Goal: Find specific page/section: Find specific page/section

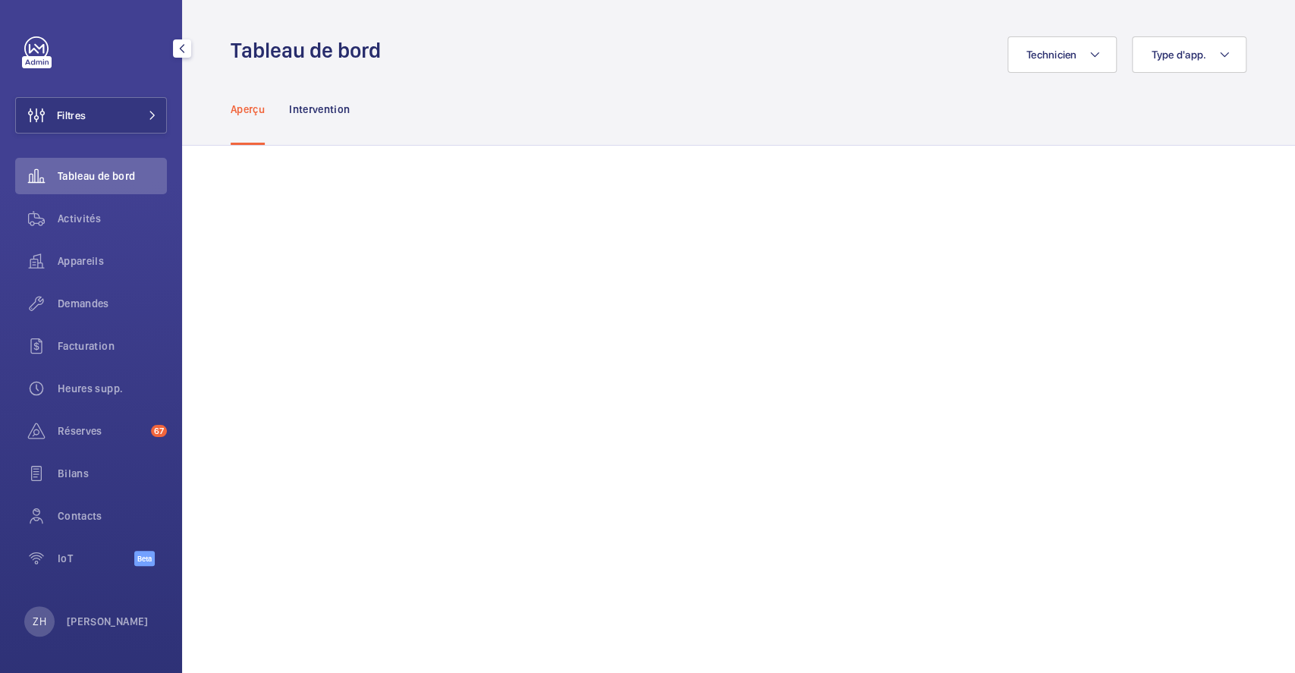
drag, startPoint x: 86, startPoint y: 113, endPoint x: 165, endPoint y: 91, distance: 81.9
click at [86, 112] on button "Filtres" at bounding box center [91, 115] width 152 height 36
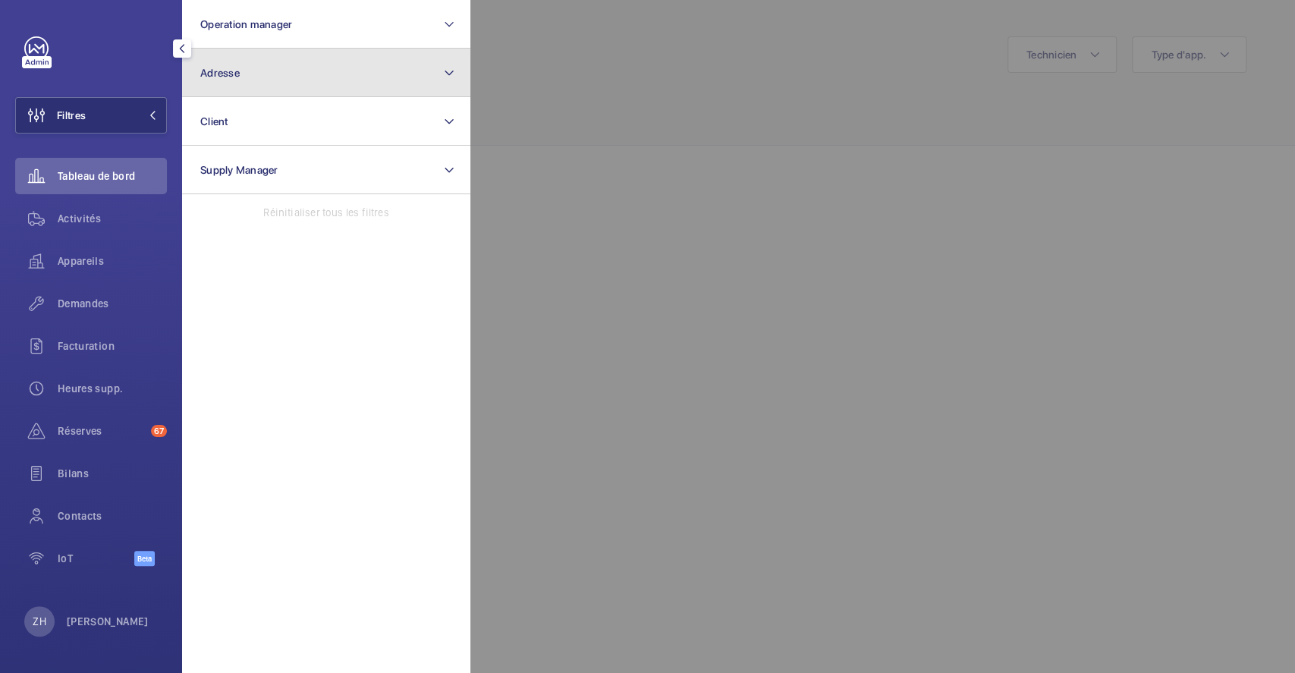
click at [251, 66] on button "Adresse" at bounding box center [326, 73] width 288 height 49
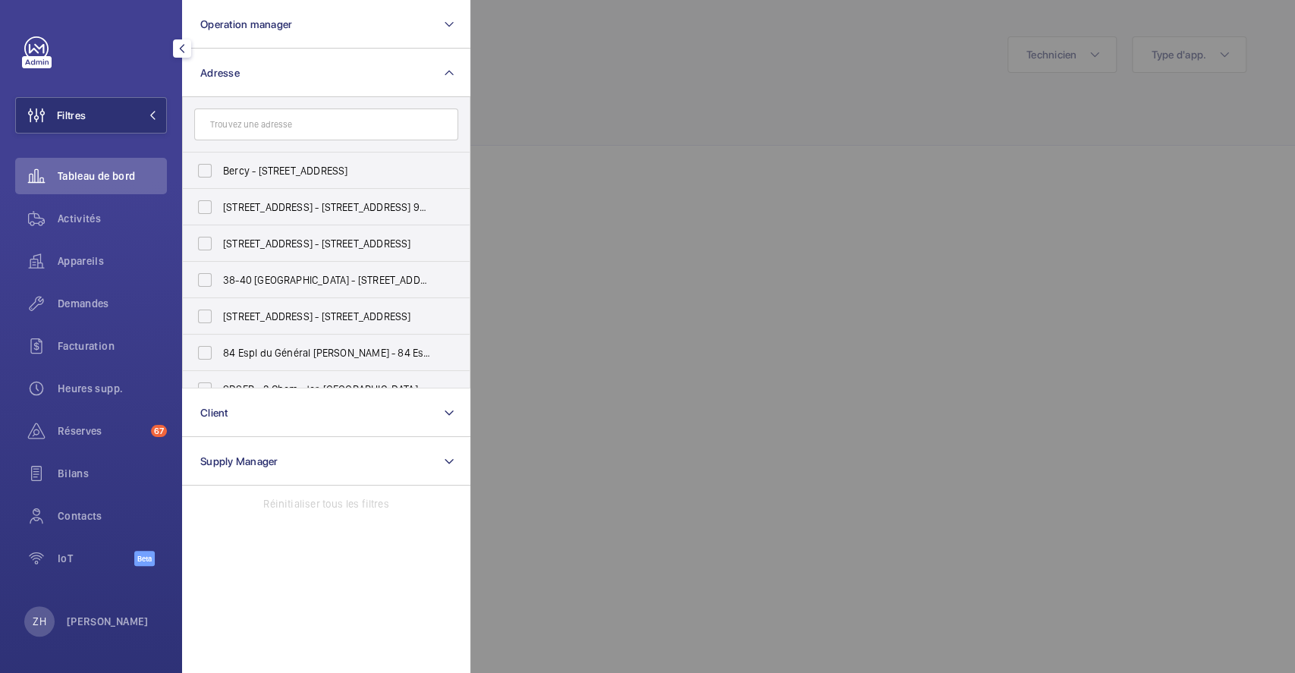
click at [270, 119] on input "text" at bounding box center [326, 124] width 264 height 32
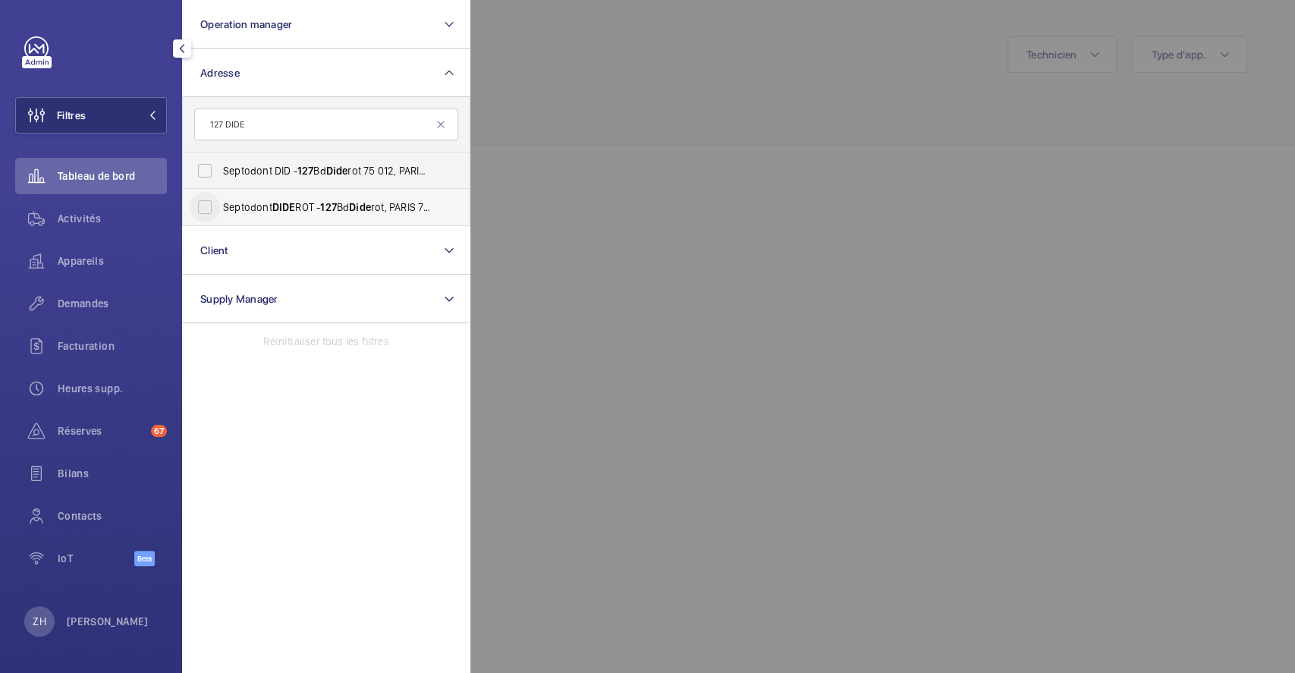
type input "127 DIDE"
click at [211, 209] on input "Septodont DIDE ROT - 127 Bd [GEOGRAPHIC_DATA]" at bounding box center [205, 207] width 30 height 30
checkbox input "true"
click at [101, 214] on span "Activités" at bounding box center [112, 218] width 109 height 15
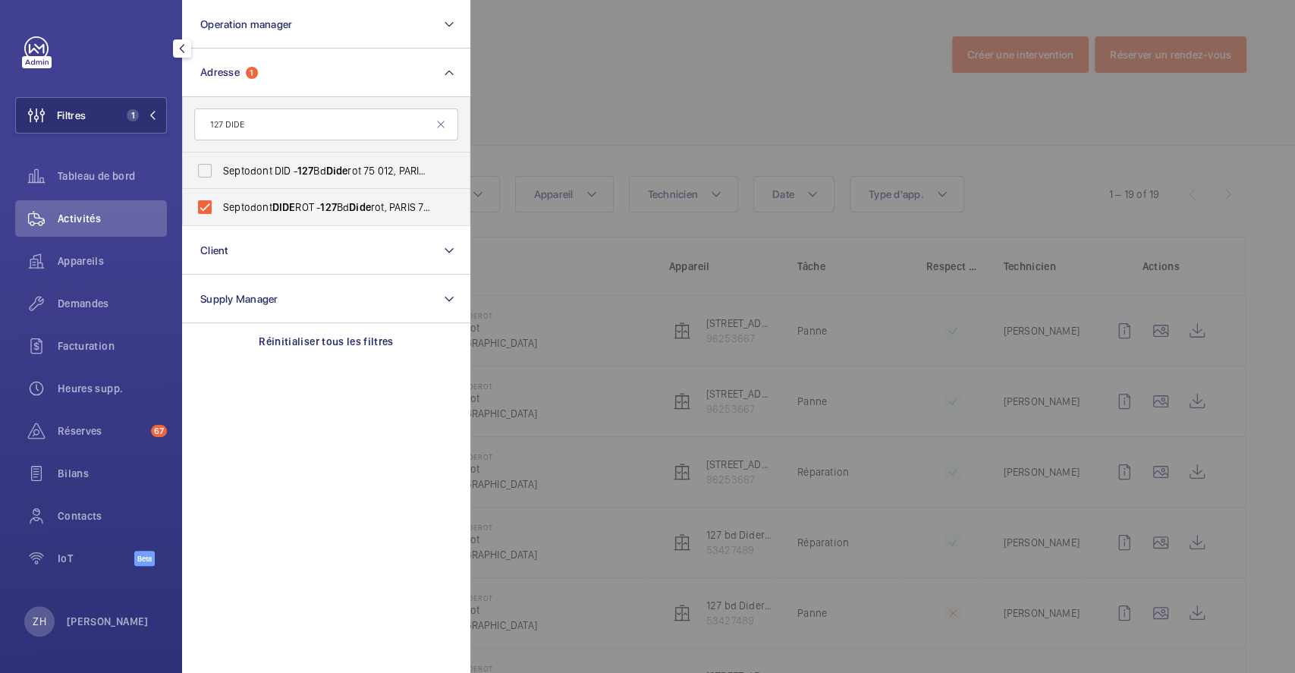
click at [795, 65] on div at bounding box center [1117, 336] width 1295 height 673
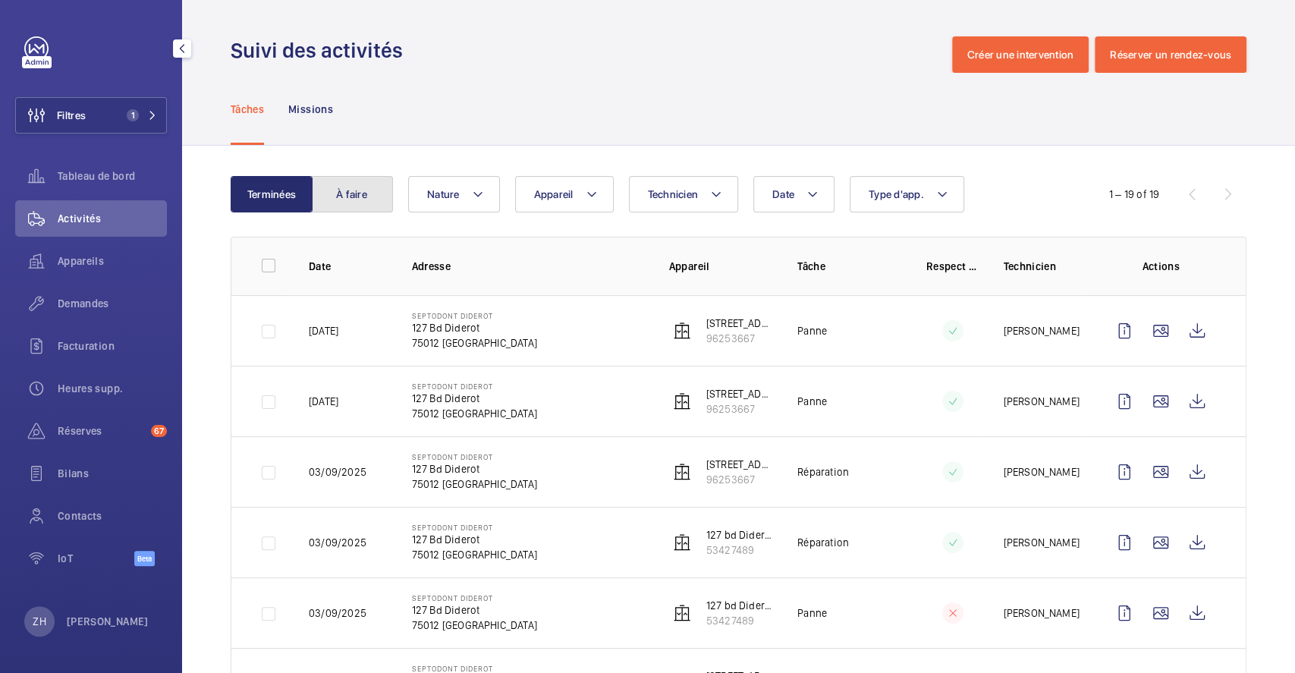
click at [357, 197] on button "À faire" at bounding box center [352, 194] width 82 height 36
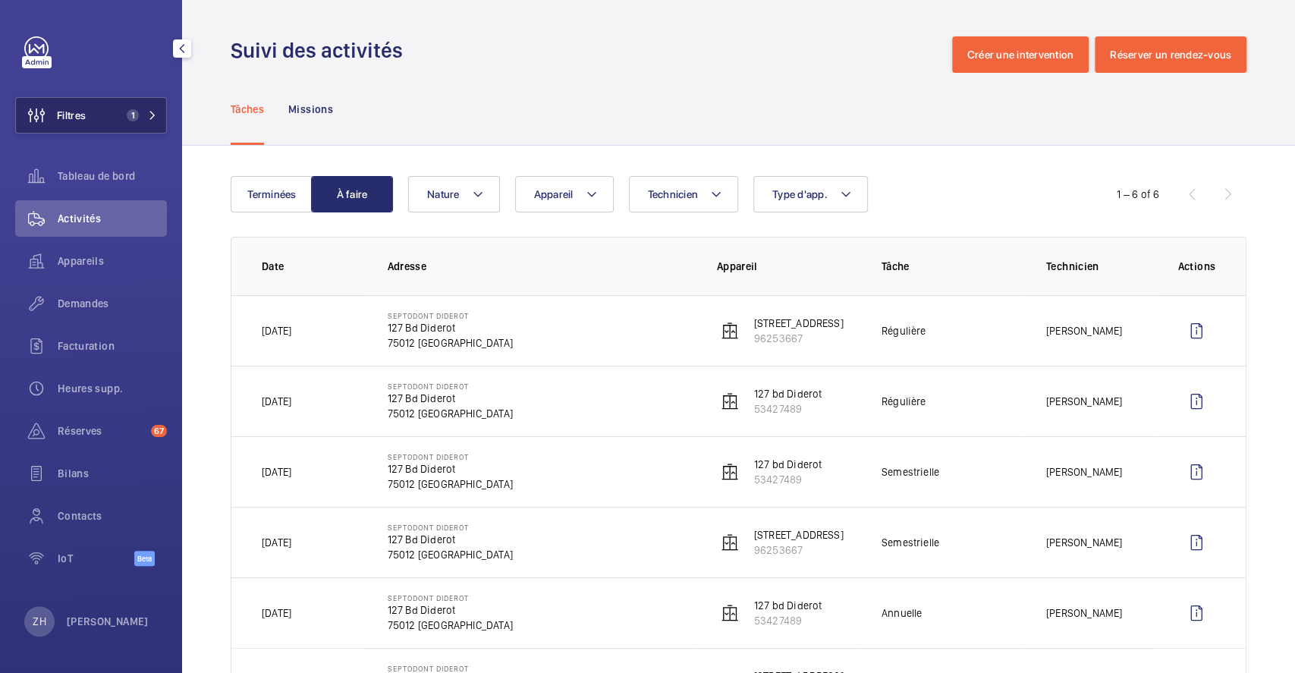
click at [95, 106] on button "Filtres 1" at bounding box center [91, 115] width 152 height 36
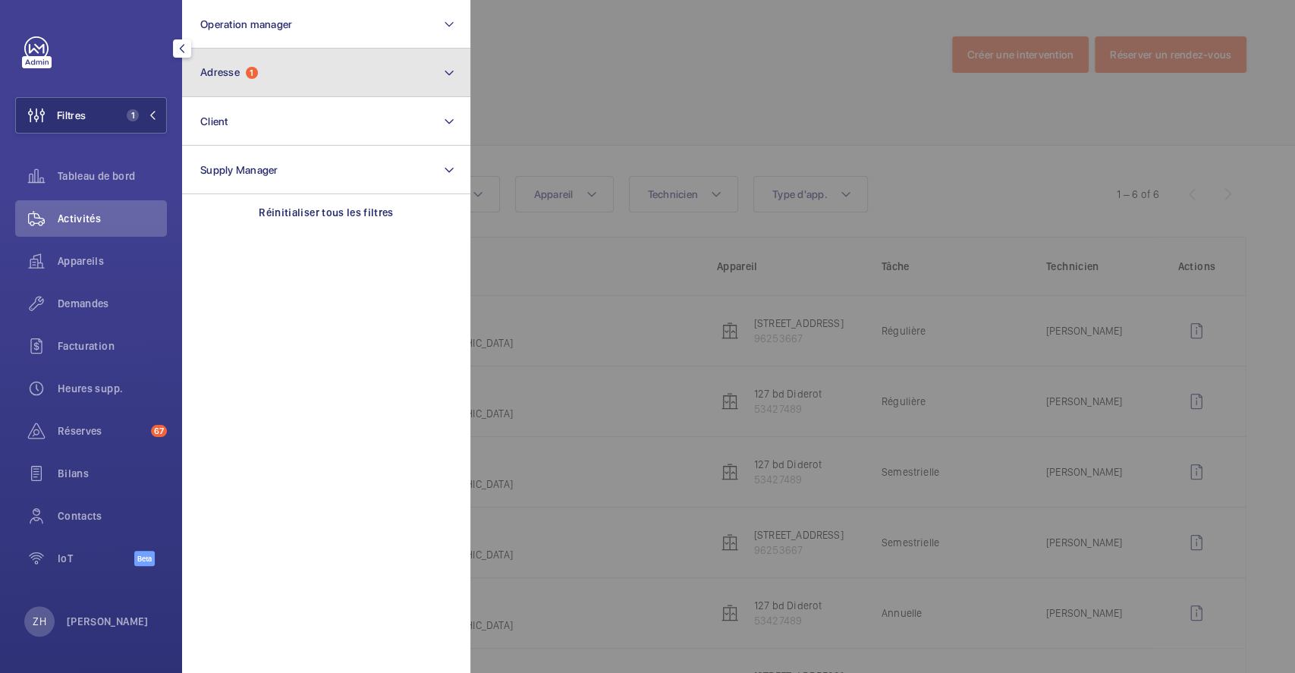
drag, startPoint x: 284, startPoint y: 75, endPoint x: 278, endPoint y: 82, distance: 9.1
click at [284, 75] on button "Adresse 1" at bounding box center [326, 73] width 288 height 49
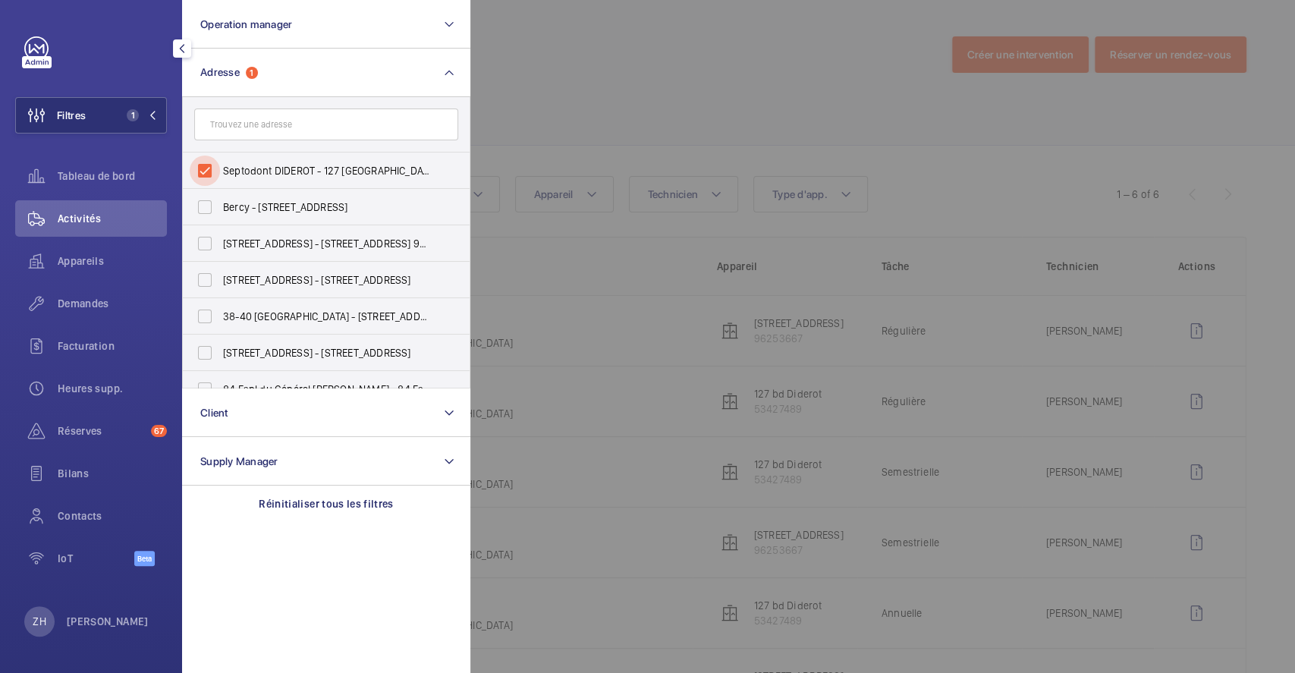
drag, startPoint x: 206, startPoint y: 172, endPoint x: 240, endPoint y: 146, distance: 43.2
click at [206, 173] on input "Septodont DIDEROT - 127 [GEOGRAPHIC_DATA]" at bounding box center [205, 170] width 30 height 30
checkbox input "false"
click at [267, 125] on input "text" at bounding box center [326, 124] width 264 height 32
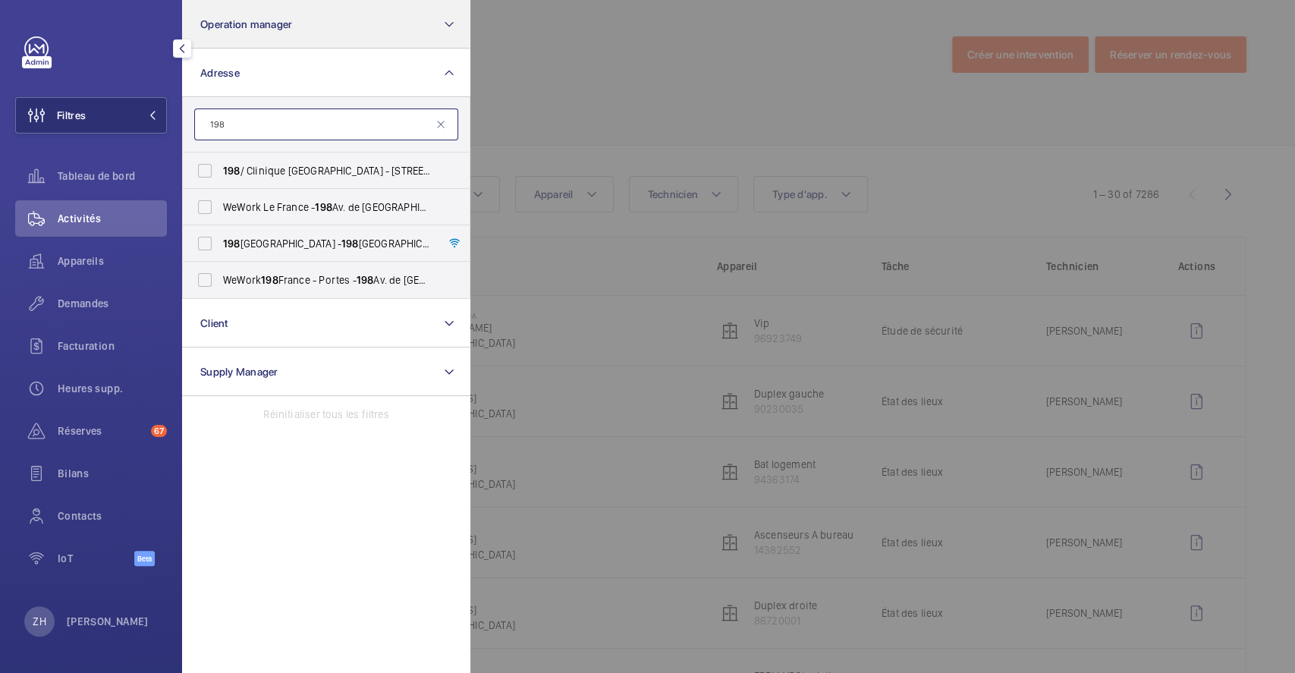
type input "198"
